Goal: Task Accomplishment & Management: Complete application form

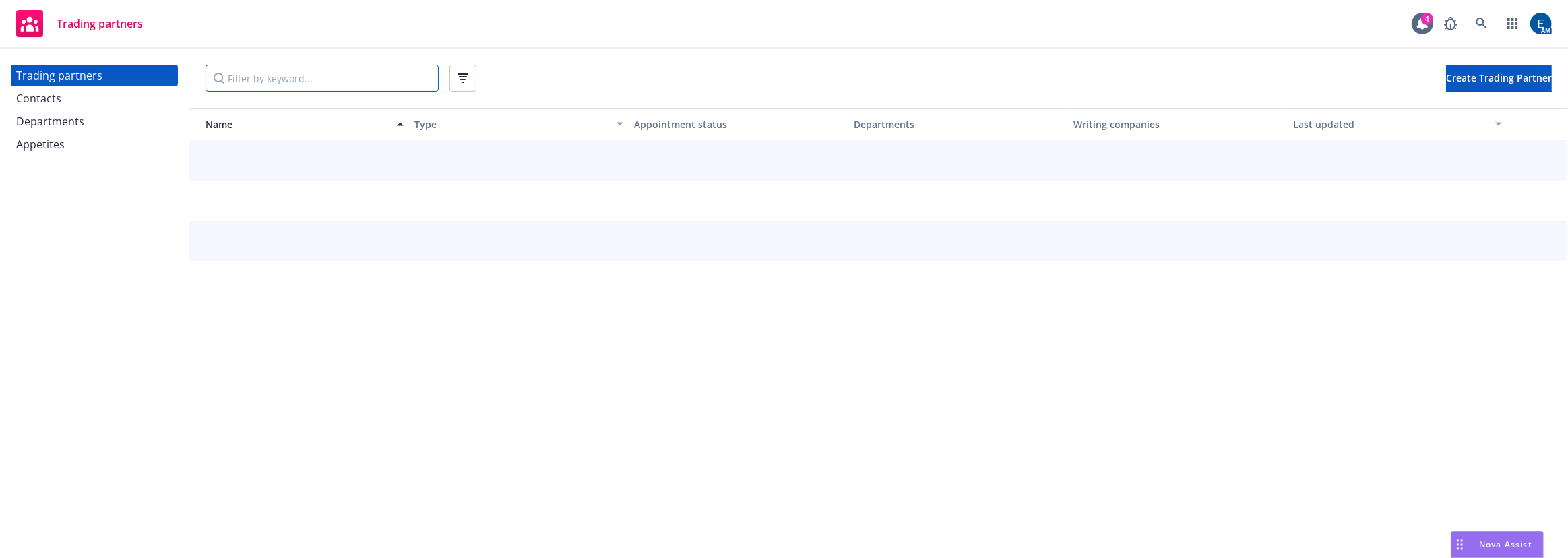
click at [315, 79] on input "Filter by keyword..." at bounding box center [322, 78] width 233 height 27
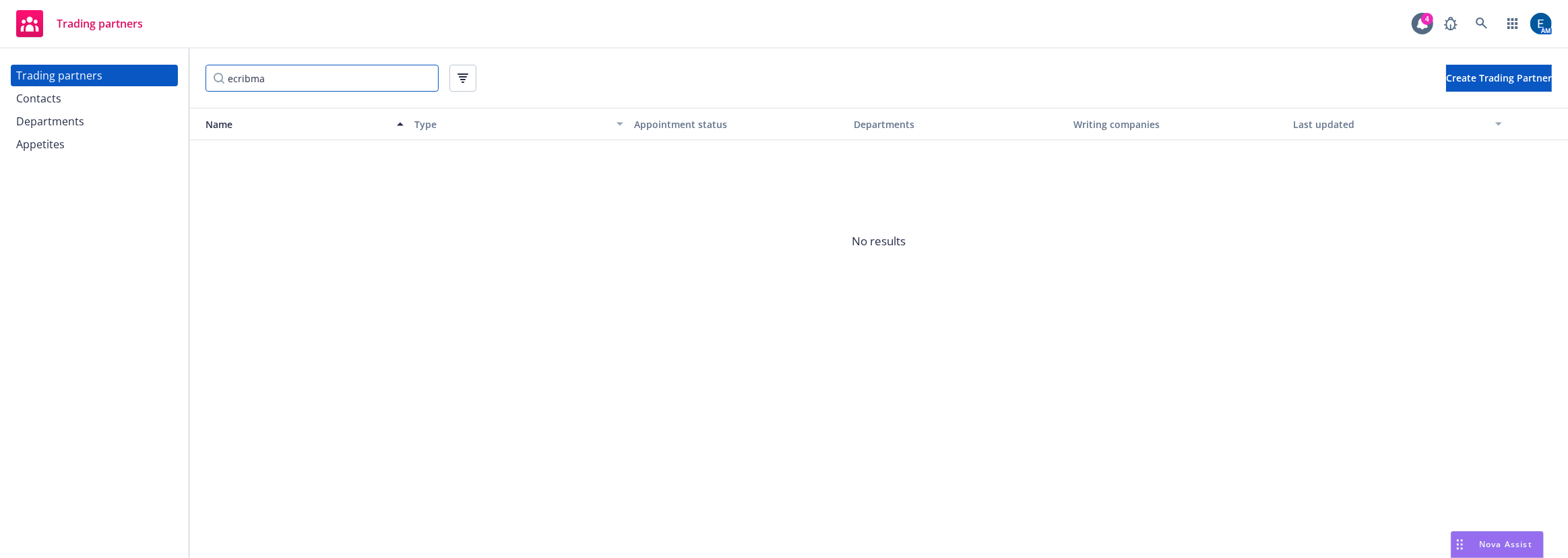
click at [226, 76] on input "ecribma" at bounding box center [322, 78] width 233 height 27
type input "wcribma"
drag, startPoint x: 282, startPoint y: 73, endPoint x: 210, endPoint y: 72, distance: 72.0
click at [210, 72] on input "wcribma" at bounding box center [322, 78] width 233 height 27
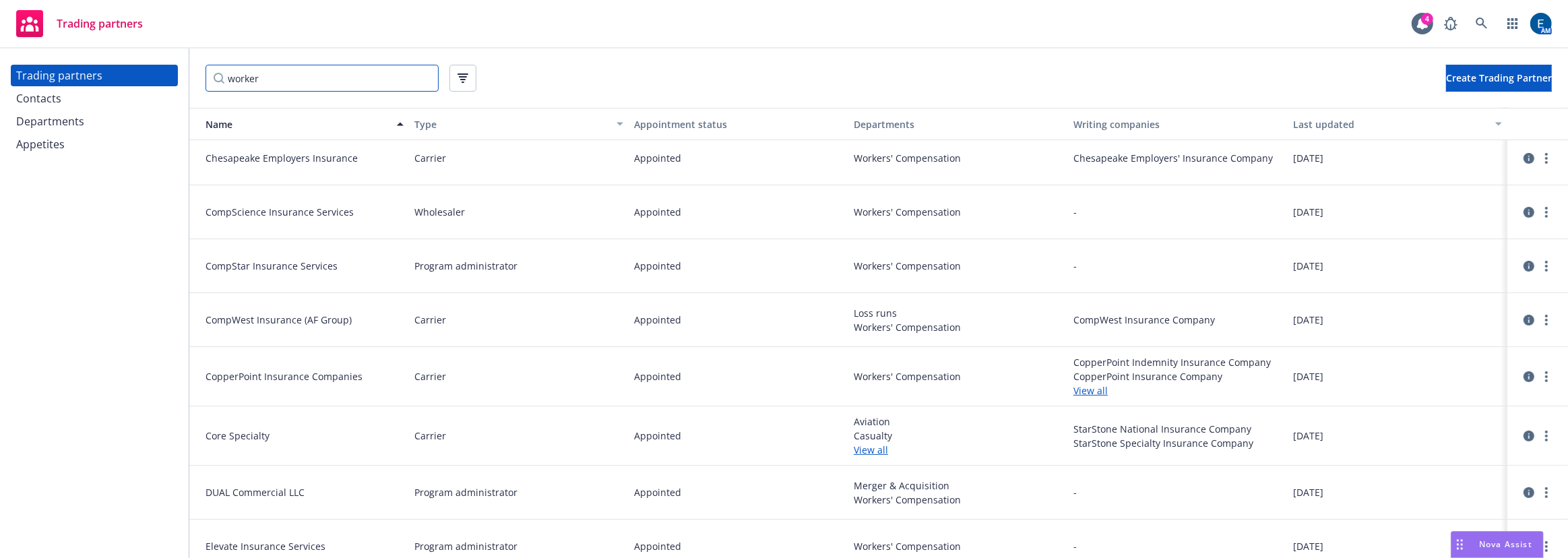
scroll to position [499, 0]
type input "worker"
drag, startPoint x: 276, startPoint y: 71, endPoint x: 182, endPoint y: 70, distance: 94.0
click at [184, 71] on div "Trading partners Contacts Departments Appetites worker Create Trading Partner N…" at bounding box center [784, 303] width 1568 height 509
paste input "Employers Mutual Casualty Company (EMC)"
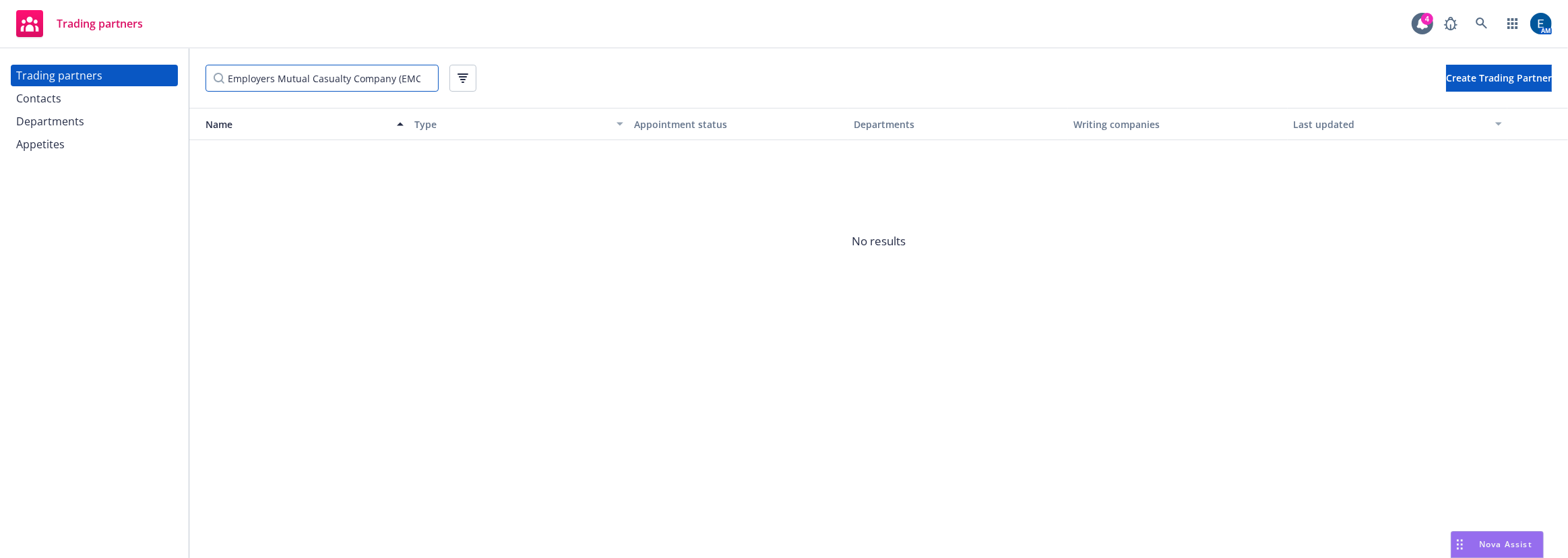
drag, startPoint x: 304, startPoint y: 72, endPoint x: 414, endPoint y: 68, distance: 110.1
click at [414, 68] on input "Employers Mutual Casualty Company (EMC)" at bounding box center [322, 78] width 233 height 27
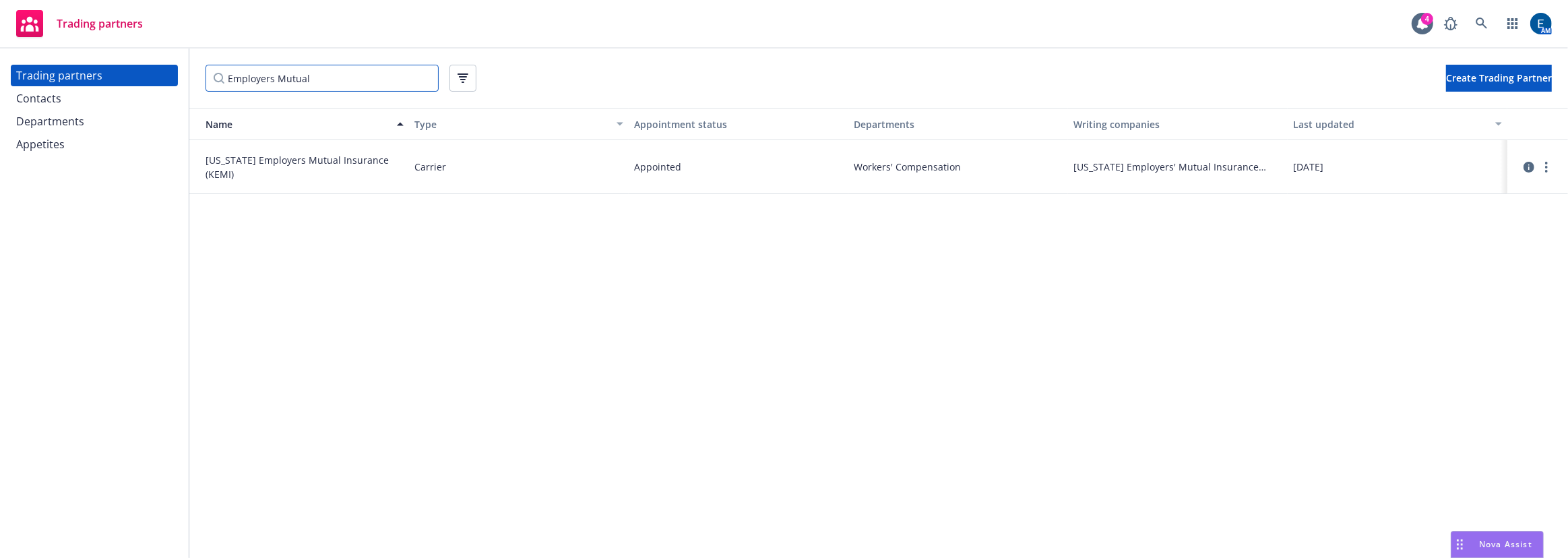
type input "Employers Mutual"
drag, startPoint x: 310, startPoint y: 73, endPoint x: 220, endPoint y: 66, distance: 90.3
click at [221, 66] on input "Employers Mutual" at bounding box center [322, 78] width 233 height 27
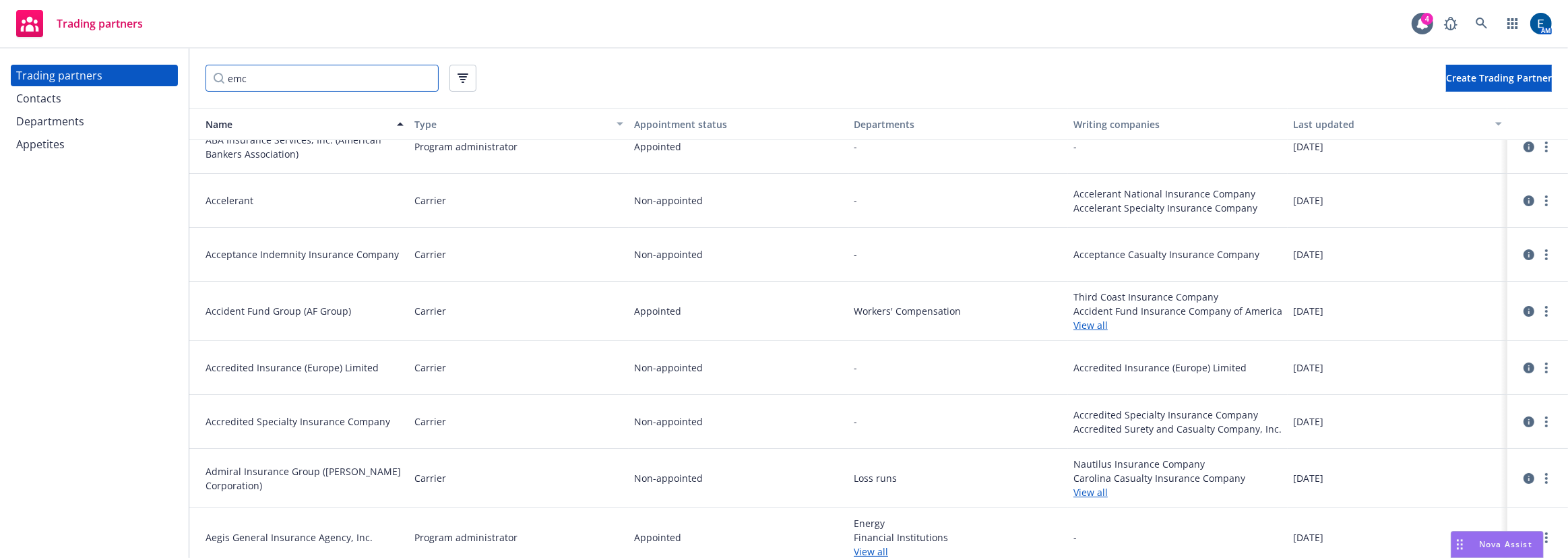
scroll to position [444, 0]
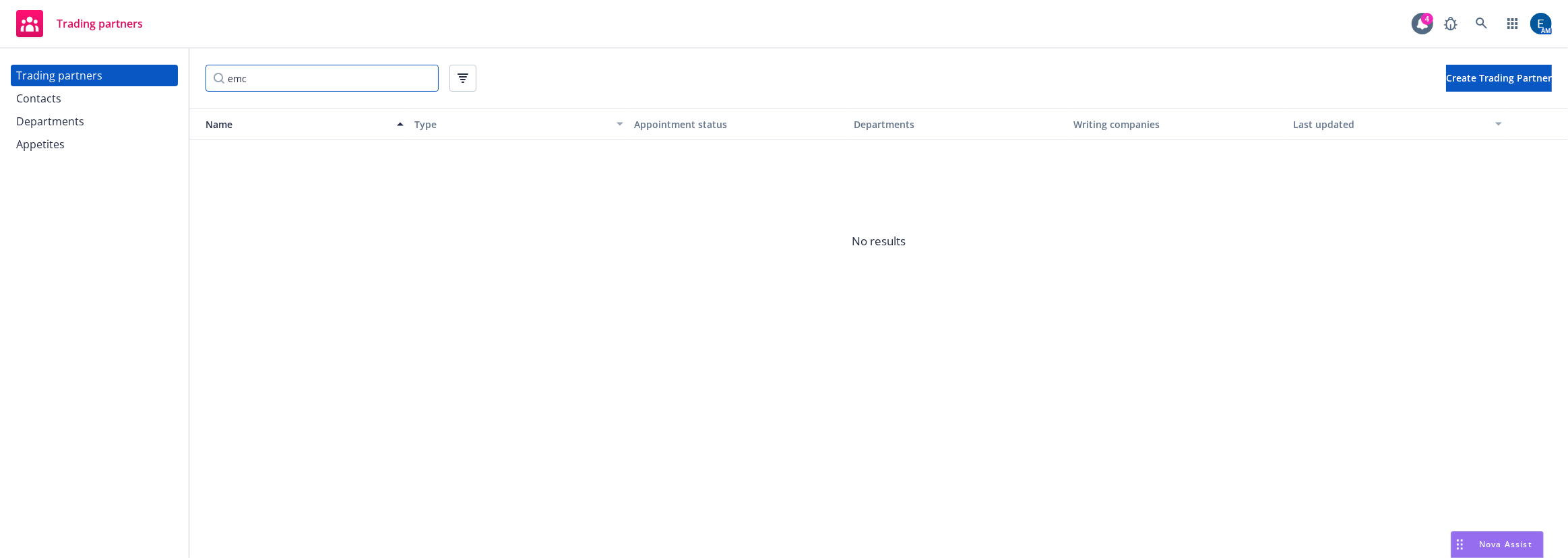
type input "emc"
drag, startPoint x: 254, startPoint y: 276, endPoint x: 239, endPoint y: 169, distance: 108.0
click at [254, 273] on span "No results" at bounding box center [879, 241] width 1379 height 202
drag, startPoint x: 249, startPoint y: 70, endPoint x: 182, endPoint y: 60, distance: 67.7
click at [184, 65] on div "Trading partners Contacts Departments Appetites emc Create Trading Partner Name…" at bounding box center [784, 303] width 1568 height 509
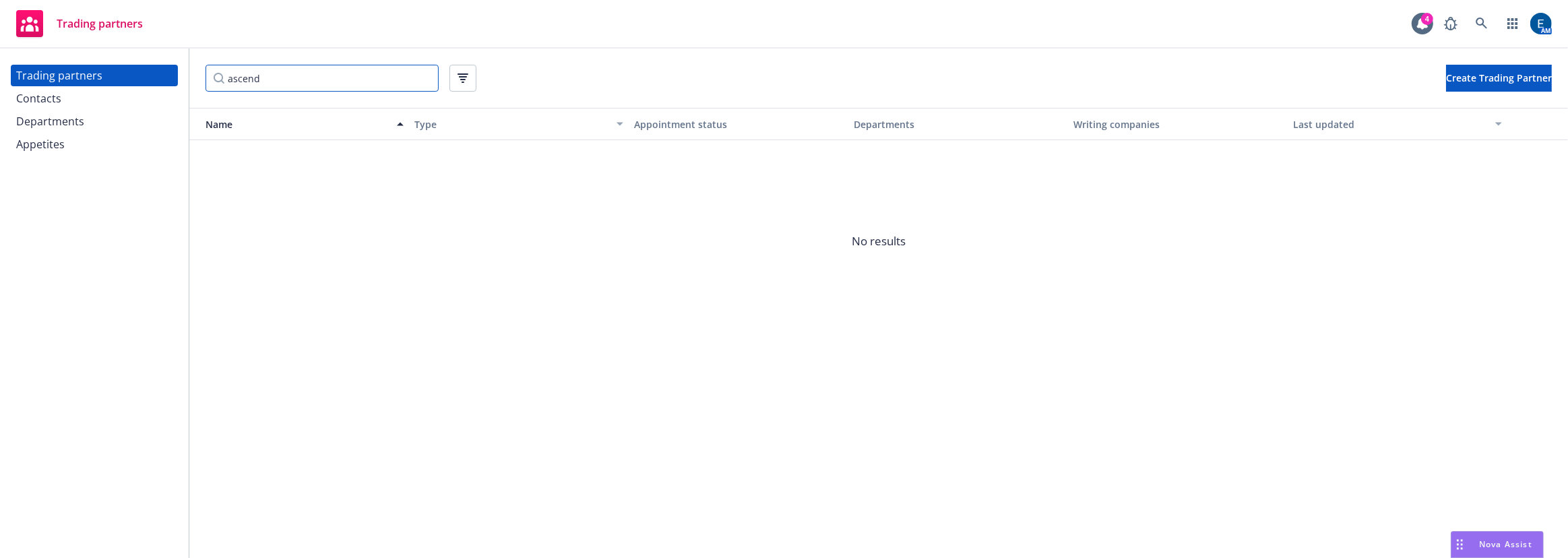
type input "ascend"
click at [1490, 75] on span "Create Trading Partner" at bounding box center [1499, 78] width 106 height 13
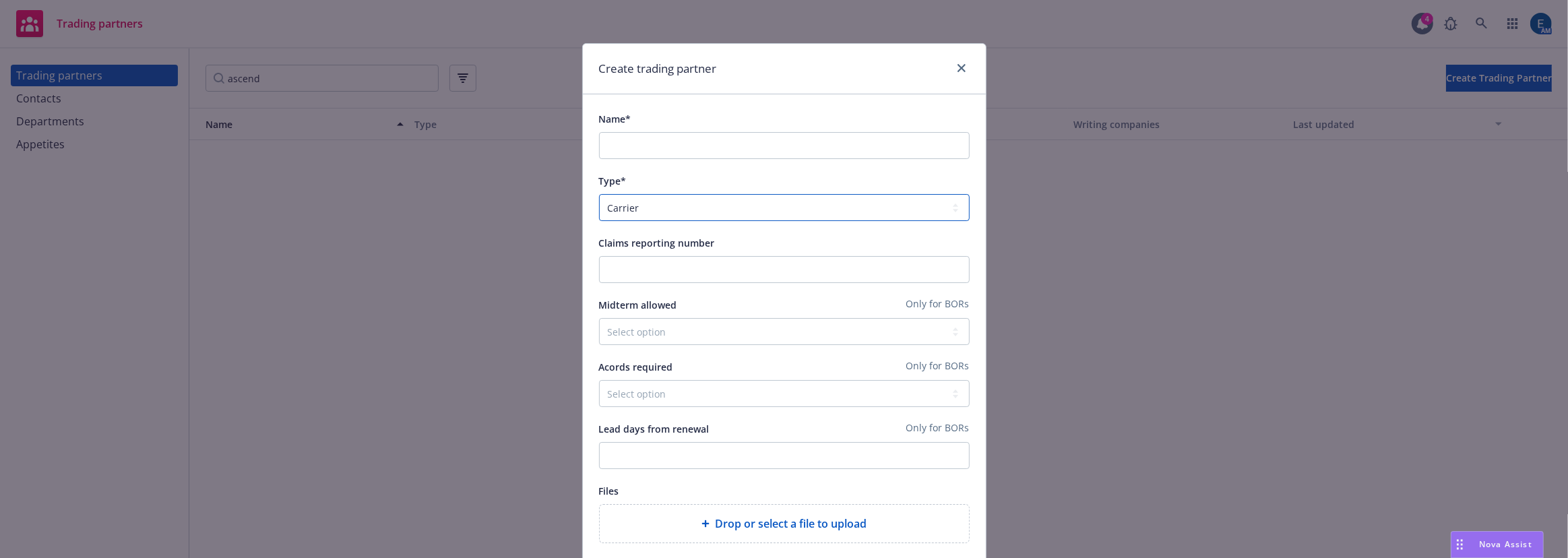
click at [788, 194] on select "Carrier London broker Program administrator Wholesaler" at bounding box center [784, 207] width 371 height 27
select select "PROGRAM_ADMINISTRATOR"
click at [599, 194] on select "Carrier London broker Program administrator Wholesaler" at bounding box center [784, 207] width 371 height 27
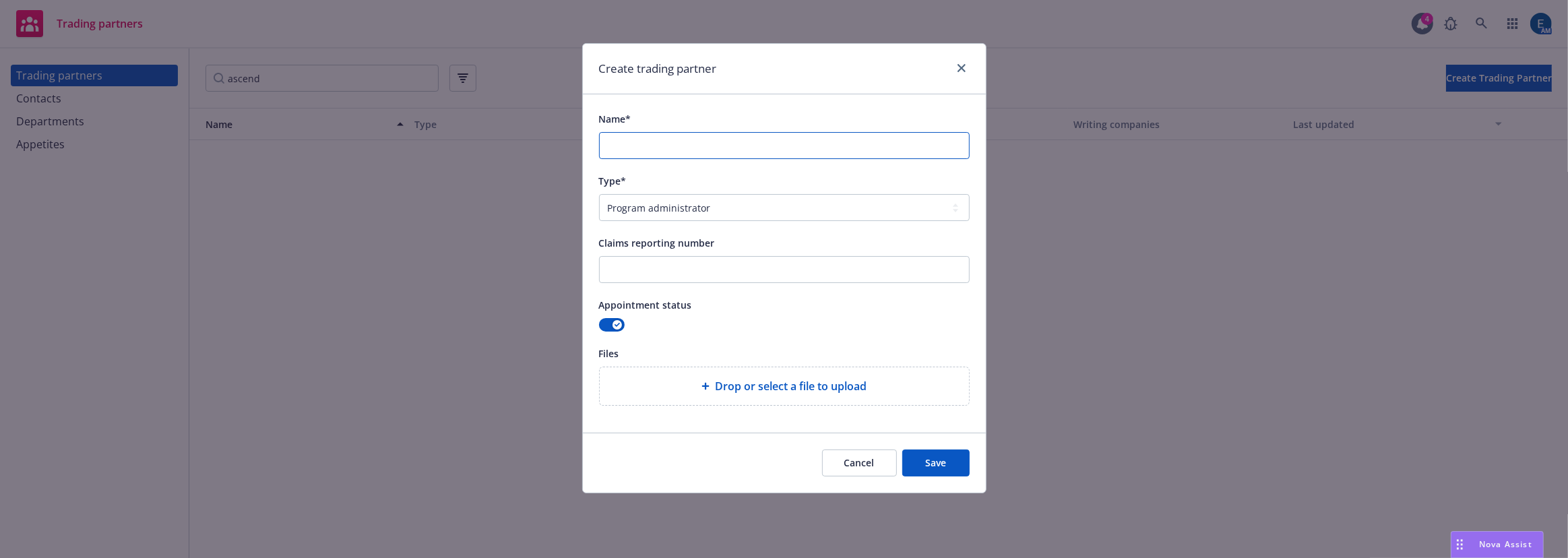
click at [646, 132] on input "Name*" at bounding box center [784, 145] width 371 height 27
paste input "USG Insurance Services, Inc."
type input "USG Insurance Services, Inc."
click at [936, 456] on span "Save" at bounding box center [936, 462] width 21 height 13
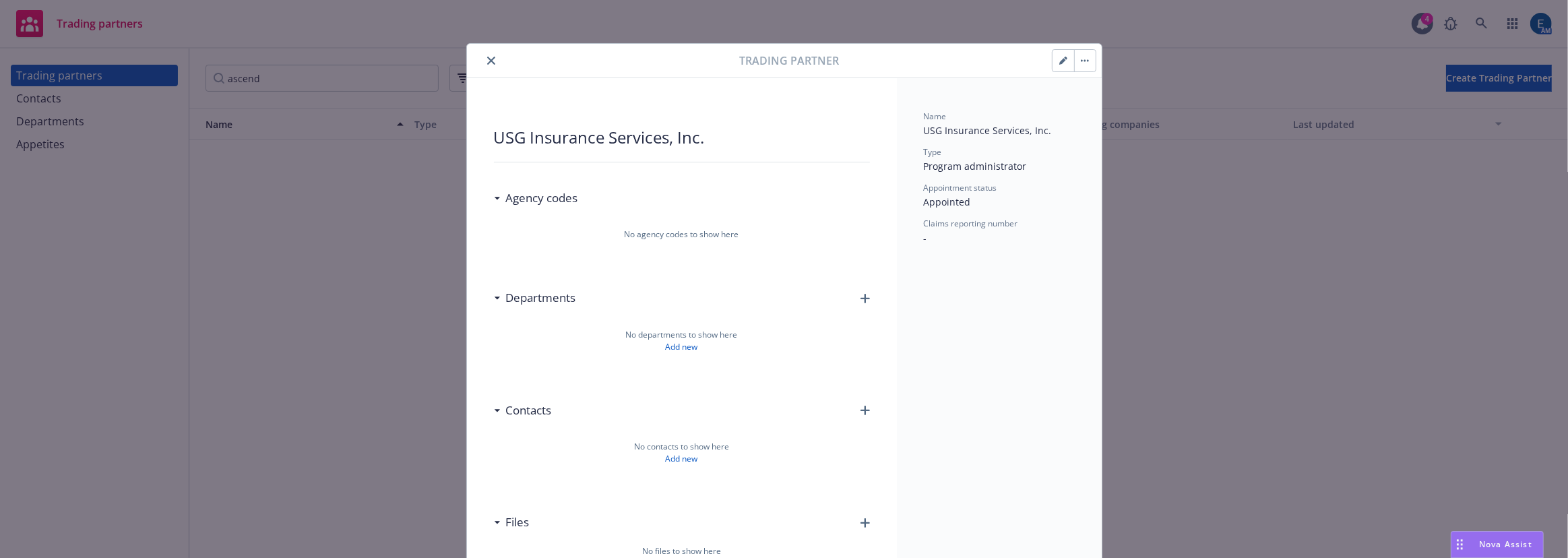
click at [487, 57] on icon "close" at bounding box center [491, 60] width 8 height 8
